Goal: Navigation & Orientation: Find specific page/section

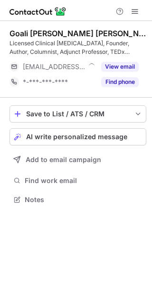
scroll to position [193, 152]
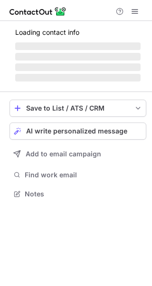
scroll to position [193, 152]
